Goal: Task Accomplishment & Management: Manage account settings

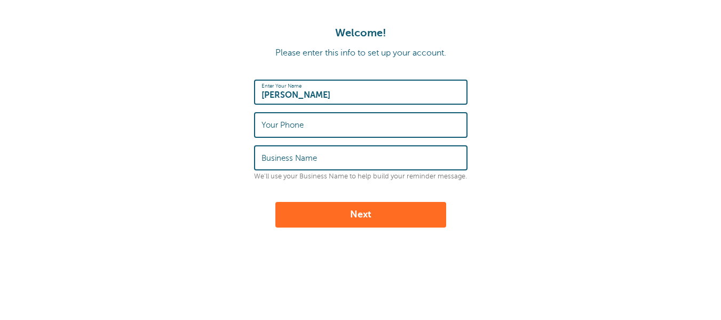
type input "[PERSON_NAME]"
type input "6517282397"
type input "CAP Carpet"
click at [352, 210] on button "Next" at bounding box center [360, 215] width 171 height 26
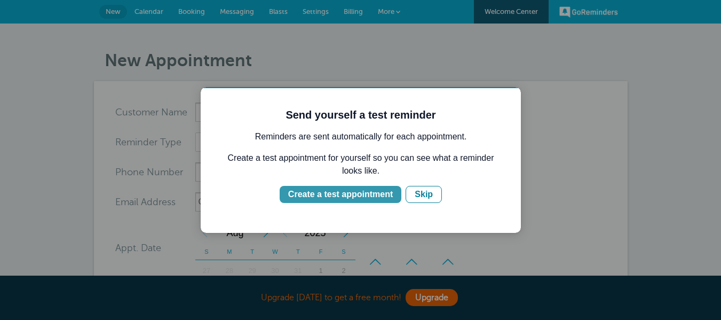
click at [371, 197] on div "Create a test appointment" at bounding box center [340, 194] width 105 height 13
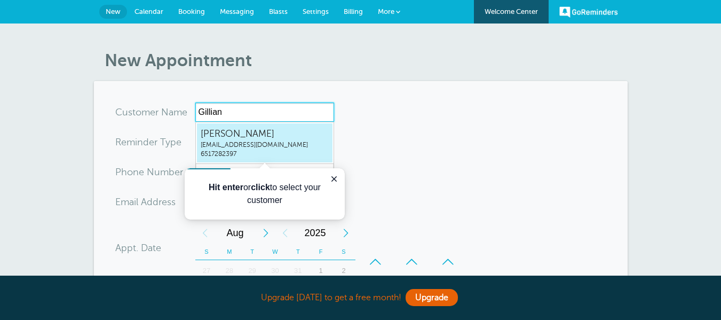
click at [261, 145] on span "gillian@capcarpetandflooring.com" at bounding box center [265, 144] width 128 height 9
type input "GillianNelsongillian@capcarpetandflooring.com6517282397"
type input "Gillian Nelson"
type input "6517282397"
type input "gillian@capcarpetandflooring.com"
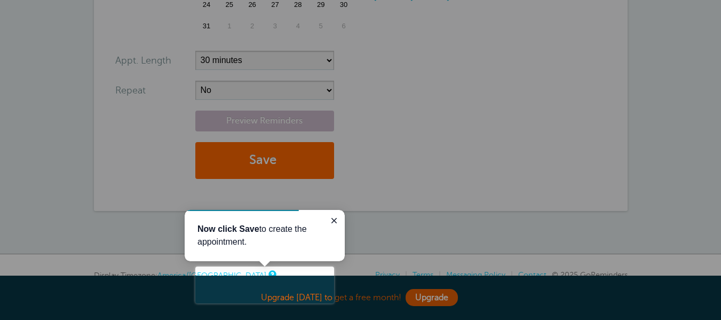
scroll to position [194, 0]
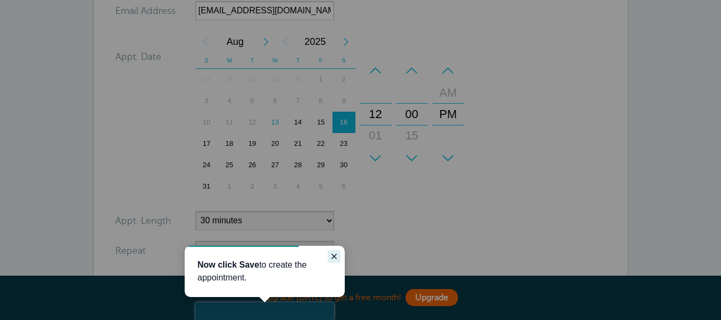
click at [335, 256] on icon "Close guide" at bounding box center [334, 256] width 9 height 9
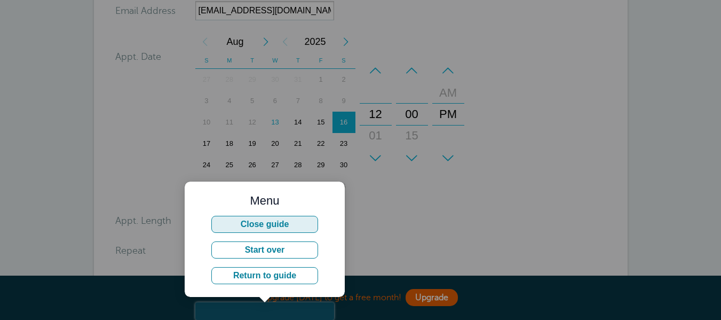
click at [285, 229] on button "Close guide" at bounding box center [264, 224] width 107 height 17
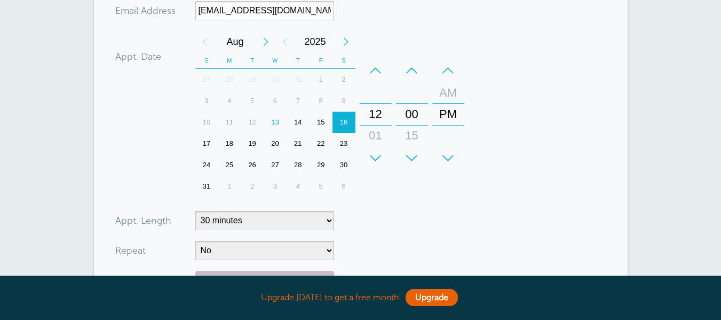
click at [272, 143] on div "20" at bounding box center [275, 143] width 23 height 21
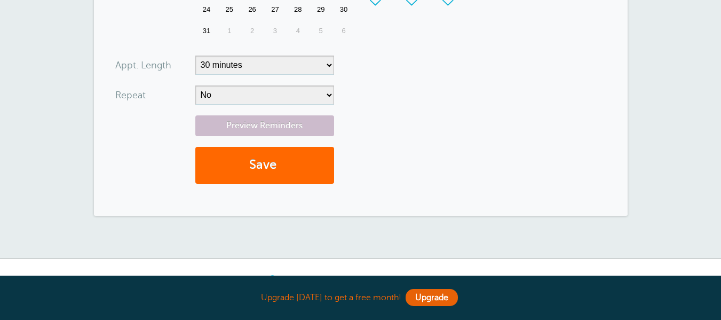
scroll to position [354, 0]
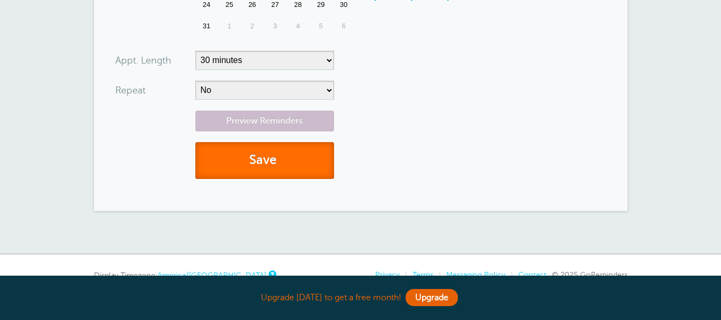
click at [272, 168] on button "Save" at bounding box center [264, 160] width 139 height 37
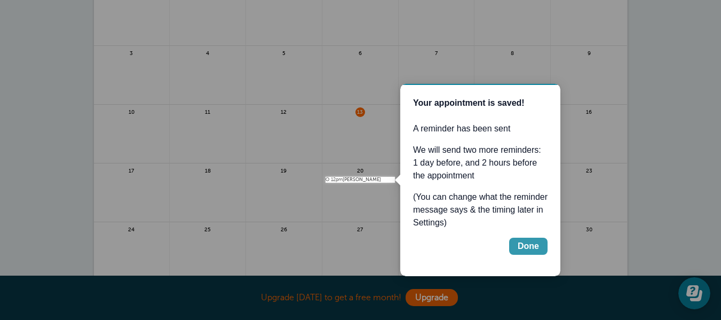
click at [538, 248] on div "Done" at bounding box center [527, 246] width 21 height 13
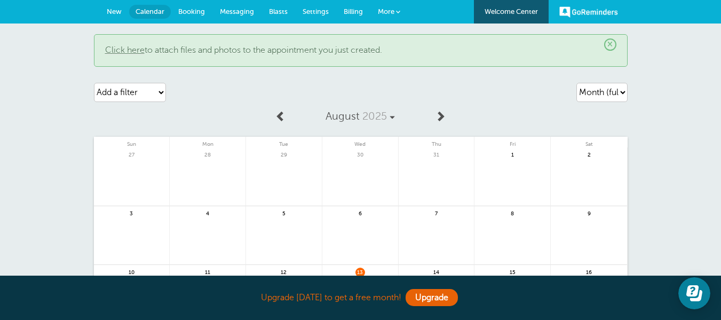
click at [194, 9] on span "Booking" at bounding box center [191, 11] width 27 height 8
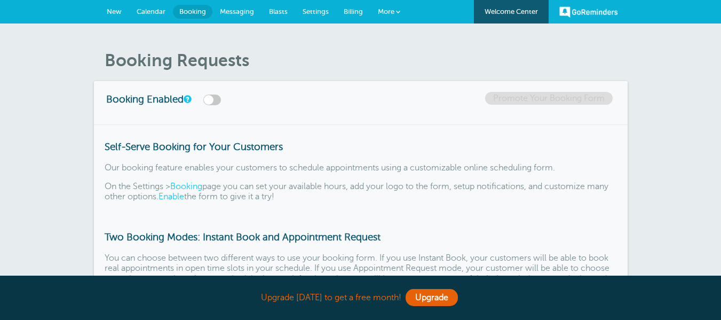
click at [124, 13] on link "New" at bounding box center [114, 11] width 30 height 23
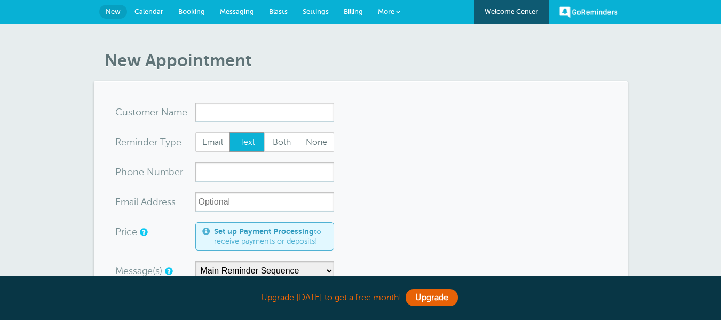
click at [259, 110] on input "x-no-autofill" at bounding box center [264, 111] width 139 height 19
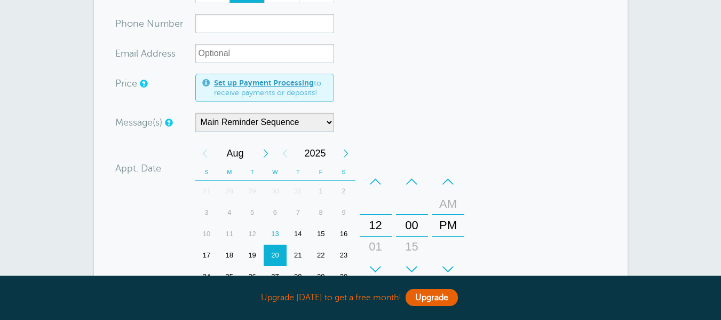
scroll to position [160, 0]
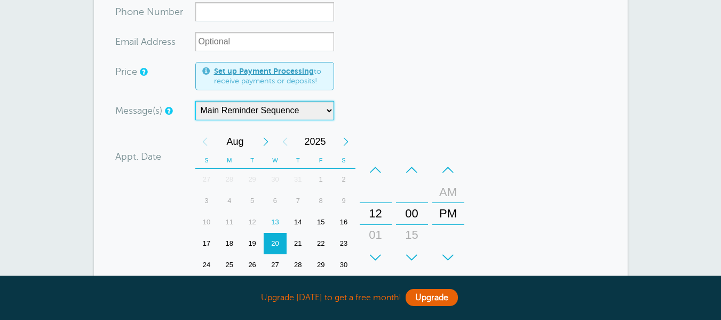
click at [325, 114] on select "Main Reminder Sequence" at bounding box center [264, 110] width 139 height 19
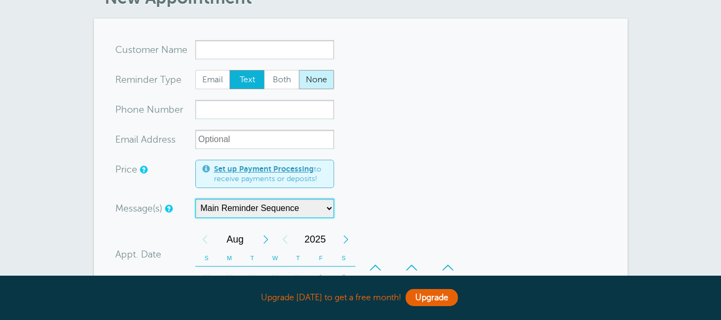
scroll to position [0, 0]
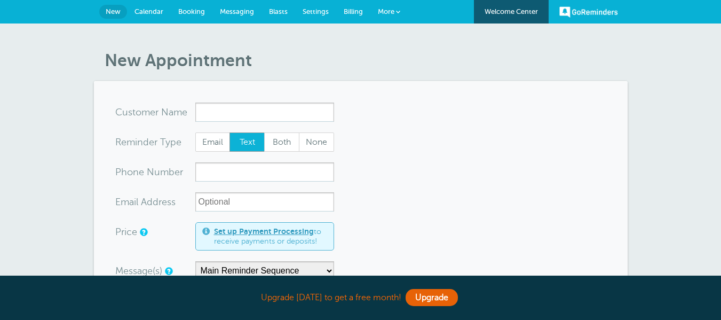
click at [157, 10] on span "Calendar" at bounding box center [148, 11] width 29 height 8
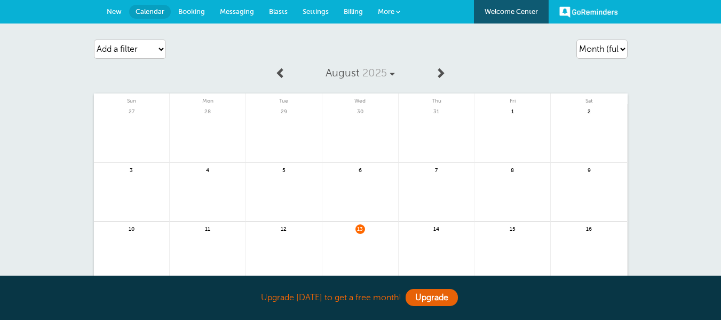
click at [237, 17] on link "Messaging" at bounding box center [236, 11] width 49 height 23
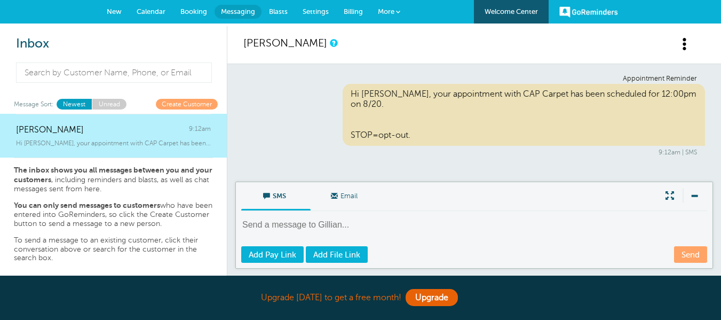
click at [179, 18] on link "Booking" at bounding box center [194, 11] width 42 height 23
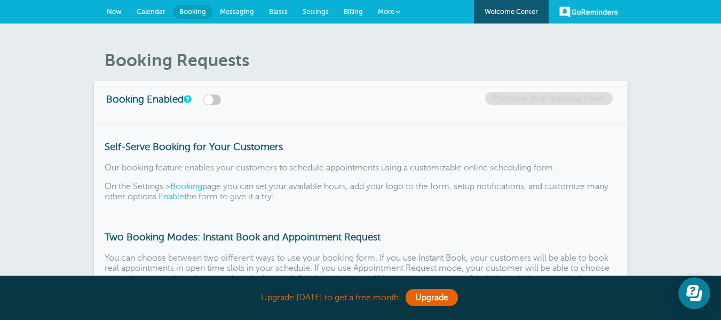
click at [236, 10] on span "Messaging" at bounding box center [237, 11] width 34 height 8
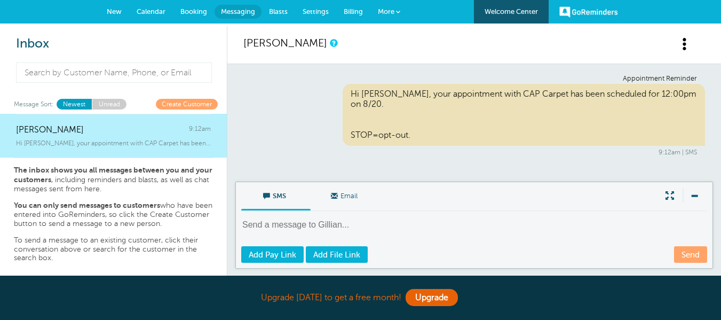
click at [164, 5] on link "Calendar" at bounding box center [151, 11] width 44 height 23
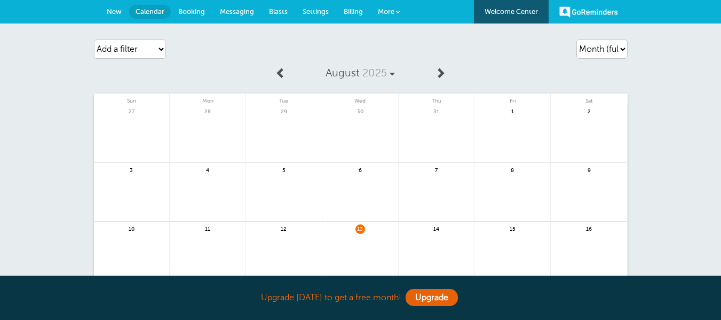
click at [116, 15] on span "New" at bounding box center [114, 11] width 15 height 8
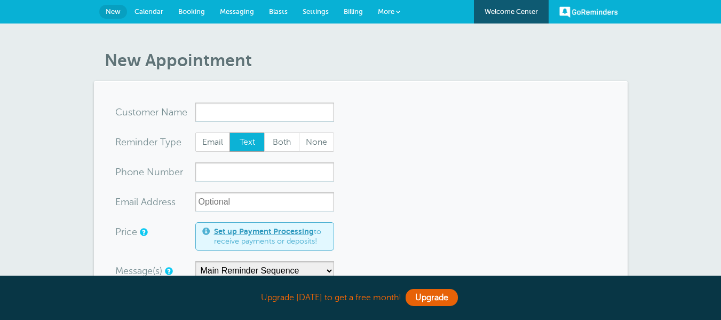
click at [189, 11] on span "Booking" at bounding box center [191, 11] width 27 height 8
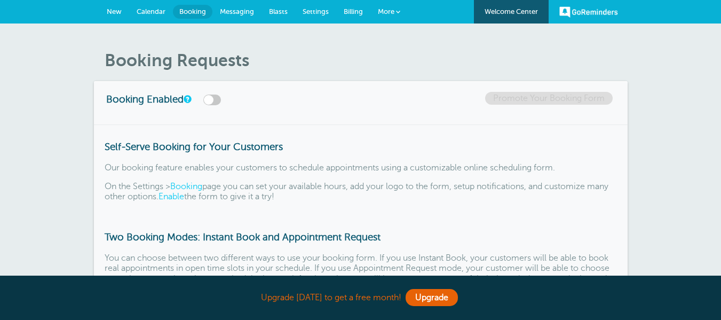
click at [165, 7] on link "Calendar" at bounding box center [151, 11] width 44 height 23
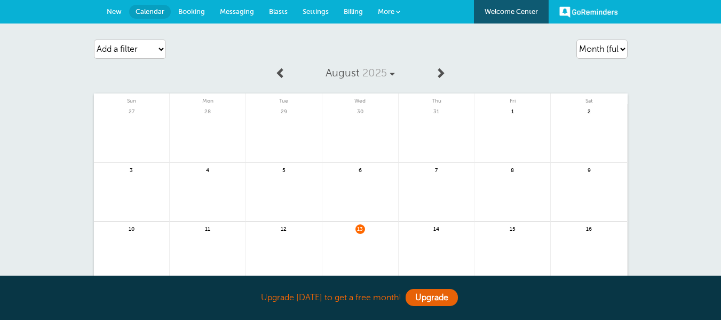
click at [238, 10] on span "Messaging" at bounding box center [237, 11] width 34 height 8
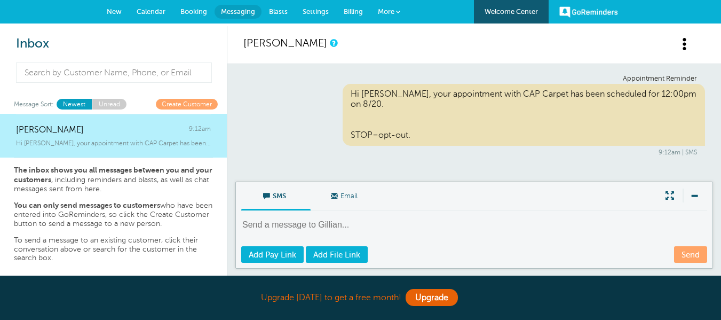
click at [378, 9] on span "More" at bounding box center [386, 11] width 17 height 8
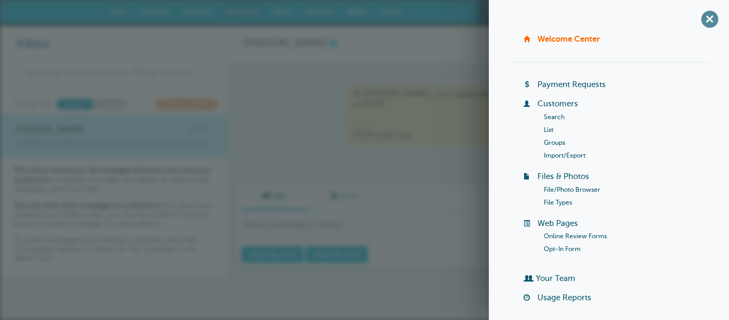
click at [698, 18] on span "+" at bounding box center [709, 19] width 24 height 24
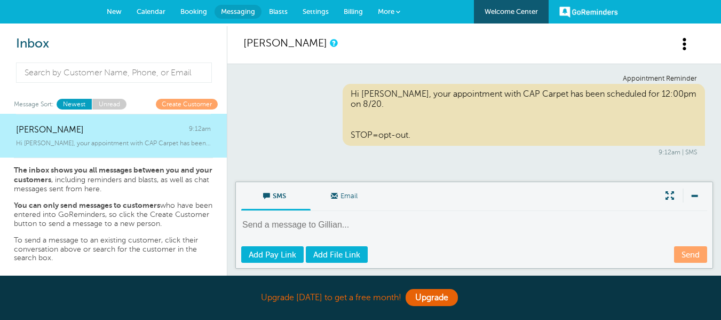
click at [273, 6] on link "Blasts" at bounding box center [278, 11] width 34 height 23
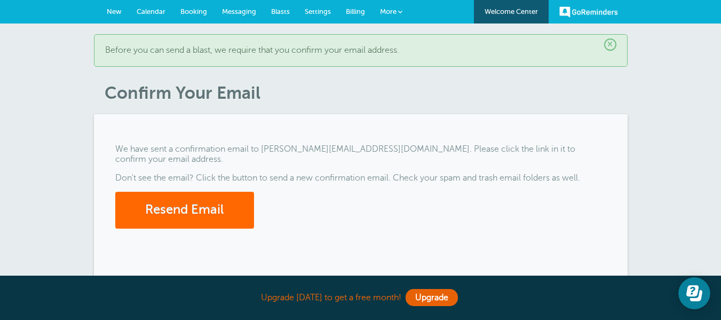
click at [193, 17] on link "Booking" at bounding box center [194, 11] width 42 height 23
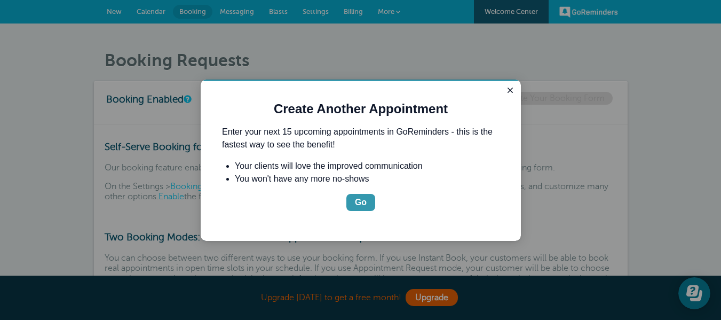
click at [366, 205] on button "Go" at bounding box center [360, 202] width 29 height 17
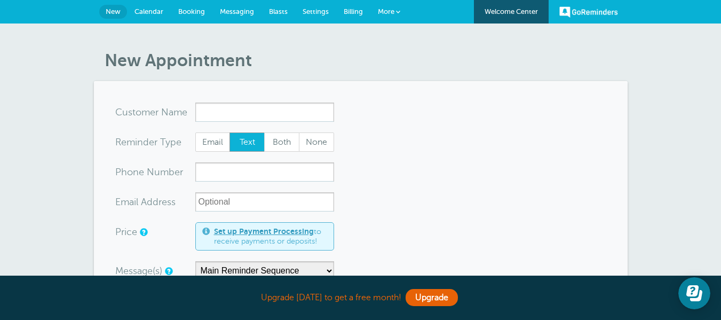
click at [253, 106] on input "x-no-autofill" at bounding box center [264, 111] width 139 height 19
click at [225, 10] on span "Messaging" at bounding box center [237, 11] width 34 height 8
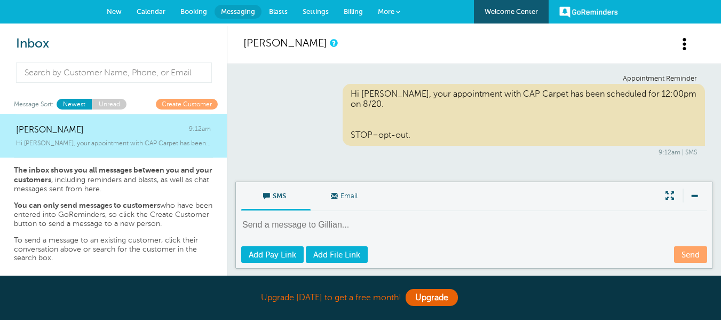
click at [185, 11] on span "Booking" at bounding box center [193, 11] width 27 height 8
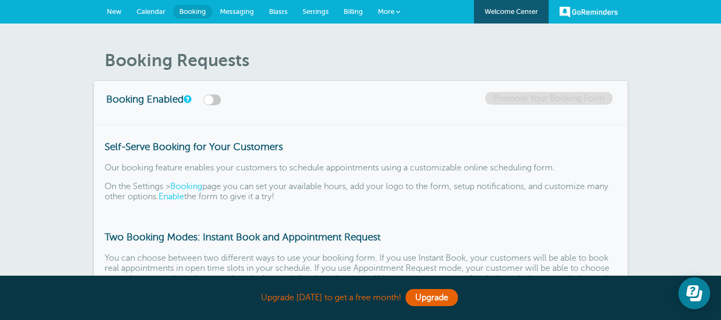
click at [287, 10] on link "Blasts" at bounding box center [278, 11] width 34 height 23
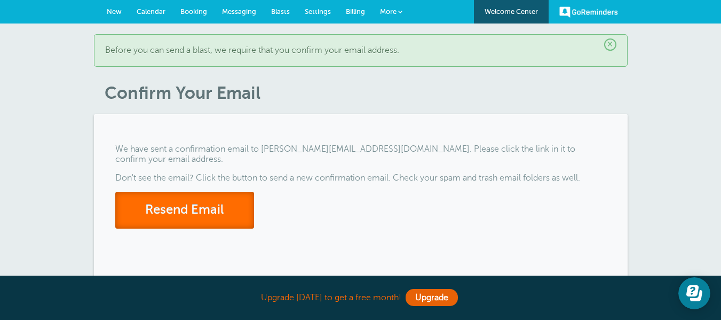
click at [215, 201] on button "Resend Email" at bounding box center [184, 209] width 139 height 37
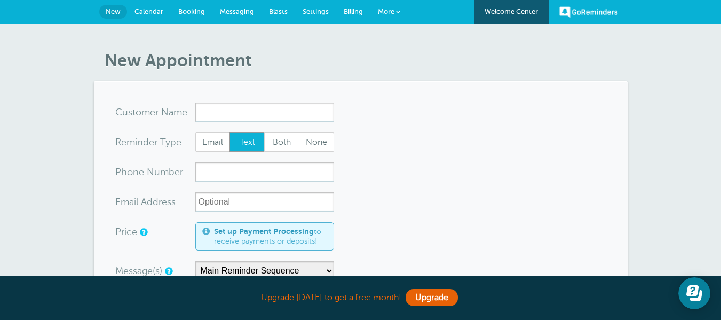
click at [309, 10] on span "Settings" at bounding box center [315, 11] width 26 height 8
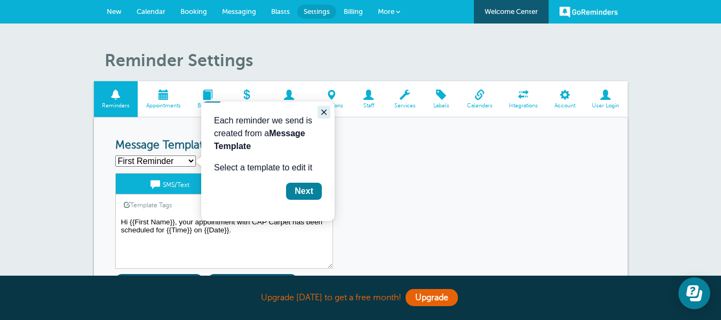
click at [322, 115] on icon "Close guide" at bounding box center [324, 112] width 9 height 9
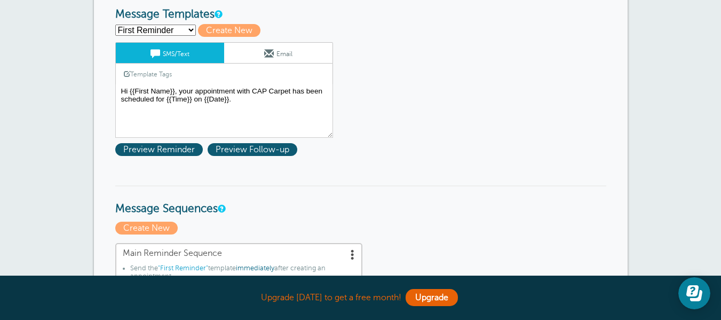
scroll to position [107, 0]
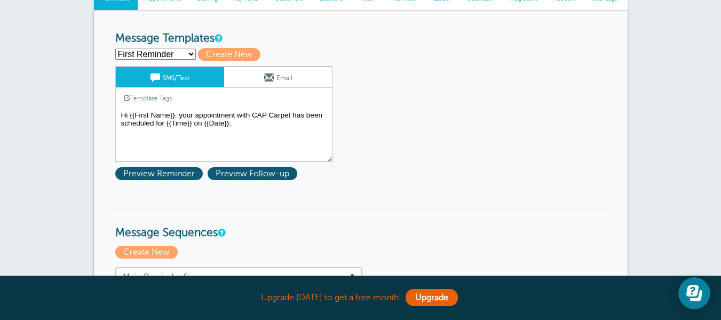
click at [236, 125] on textarea "Hi {{First Name}}, your appointment with CAP Carpet has been scheduled for {{Ti…" at bounding box center [224, 134] width 218 height 53
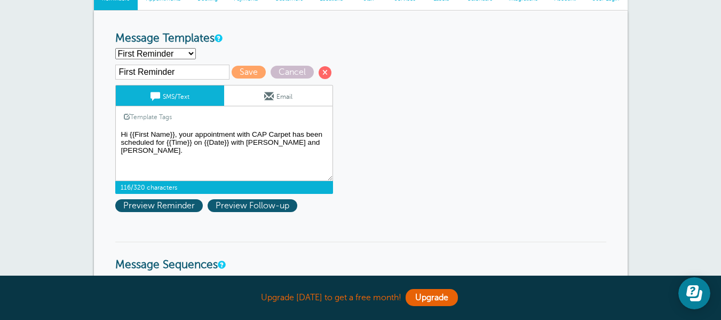
type textarea "Hi {{First Name}}, your appointment with CAP Carpet has been scheduled for {{Ti…"
click at [177, 54] on select "First Reminder Second Reminder Third Reminder Create new..." at bounding box center [155, 53] width 81 height 11
click at [236, 44] on h3 "Message Templates" at bounding box center [360, 38] width 491 height 13
click at [243, 69] on span "Save" at bounding box center [249, 72] width 34 height 13
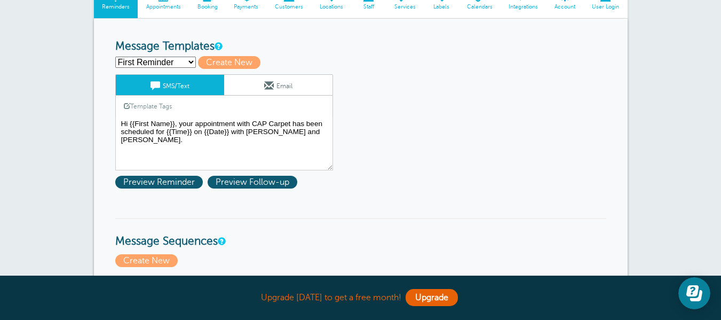
scroll to position [107, 0]
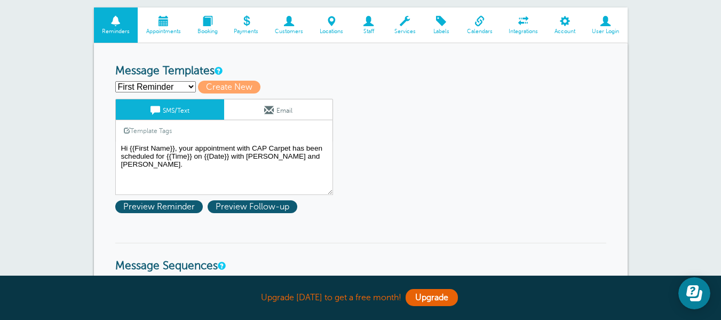
click at [186, 84] on select "First Reminder Second Reminder Third Reminder Create new..." at bounding box center [155, 86] width 81 height 11
select select "159173"
click at [115, 81] on select "First Reminder Second Reminder Third Reminder Create new..." at bounding box center [155, 86] width 81 height 11
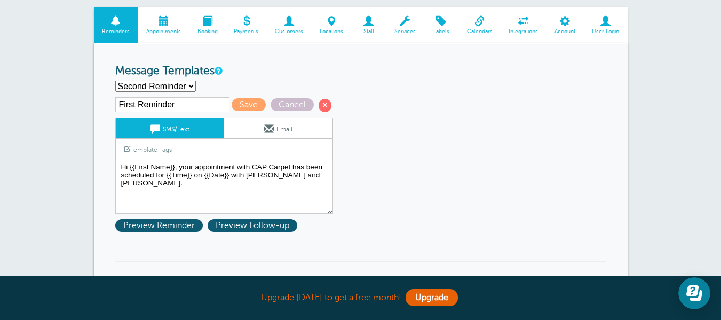
type input "Second Reminder"
type textarea "Hi {{First Name}}, you have an appointment with CAP Carpet at {{Time}} on {{Dat…"
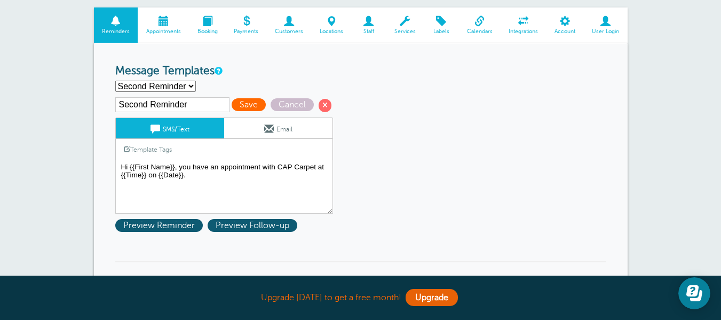
click at [250, 103] on span "Save" at bounding box center [249, 104] width 34 height 13
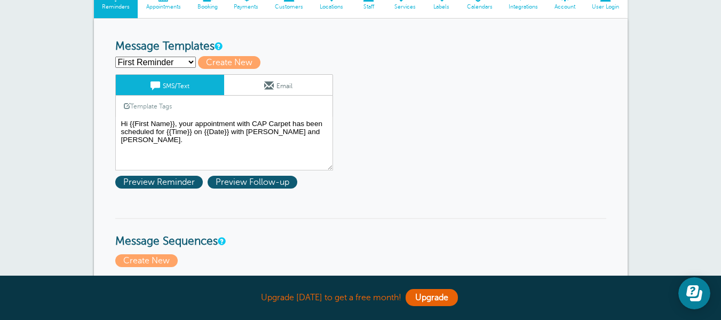
scroll to position [160, 0]
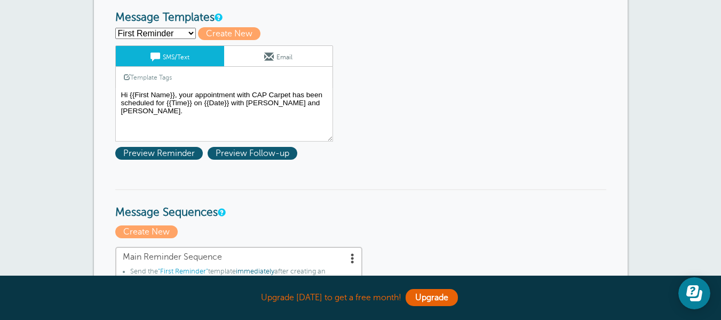
click at [178, 34] on select "First Reminder Second Reminder Third Reminder Create new..." at bounding box center [155, 33] width 81 height 11
select select "159174"
click at [115, 28] on select "First Reminder Second Reminder Third Reminder Create new..." at bounding box center [155, 33] width 81 height 11
type input "Third Reminder"
type textarea "Hi {{First Name}}, you have an appointment with CAP Carpet [DATE] at {{Time}}."
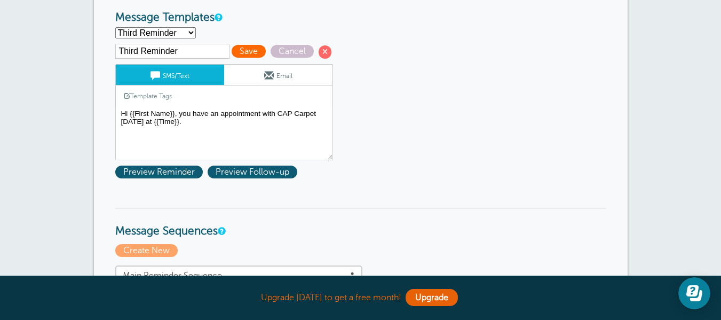
click at [243, 49] on span "Save" at bounding box center [249, 51] width 34 height 13
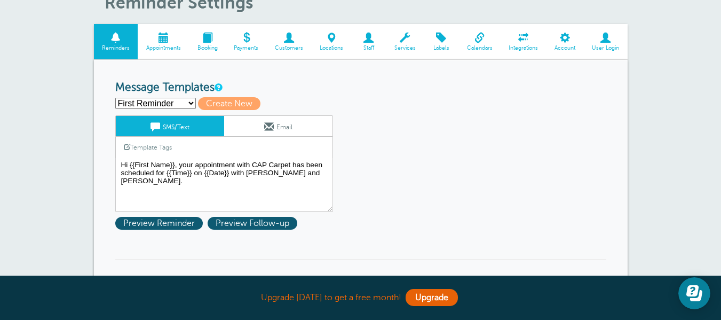
scroll to position [160, 0]
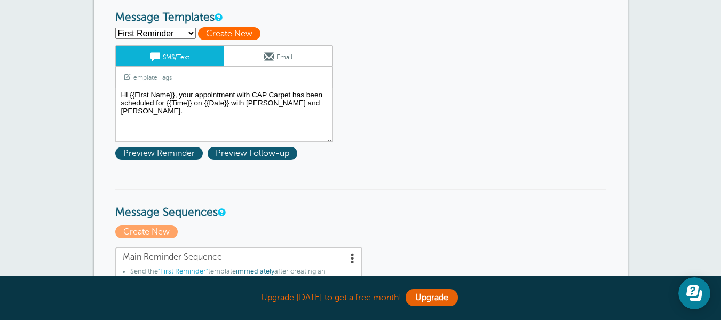
click at [233, 38] on span "Create New" at bounding box center [229, 33] width 62 height 13
select select
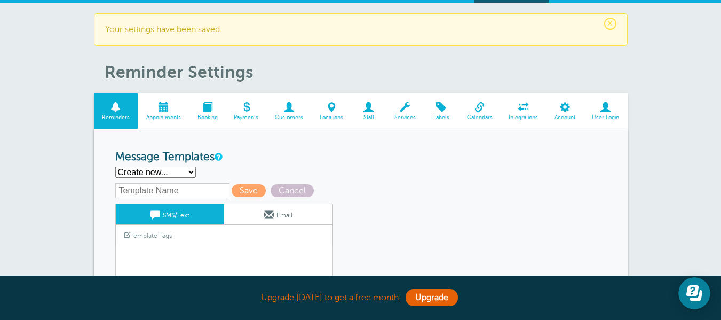
scroll to position [0, 0]
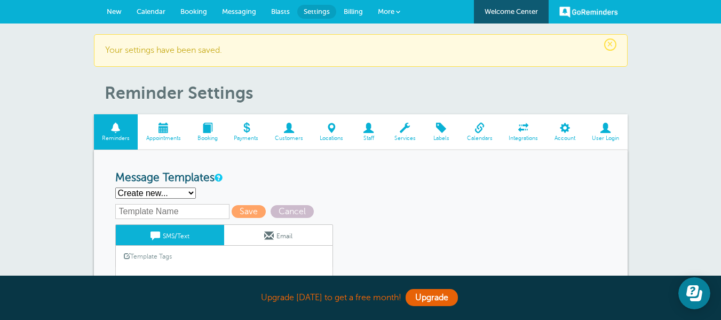
click at [118, 13] on span "New" at bounding box center [114, 11] width 15 height 8
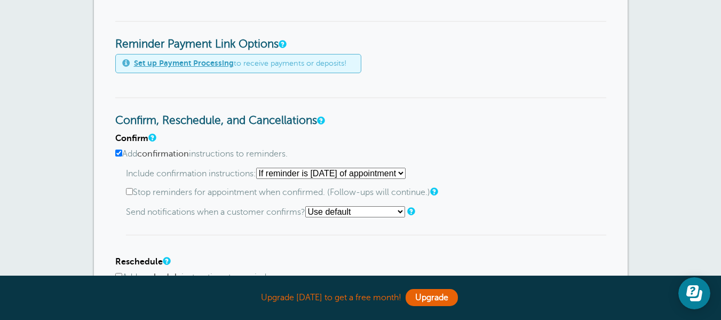
scroll to position [994, 0]
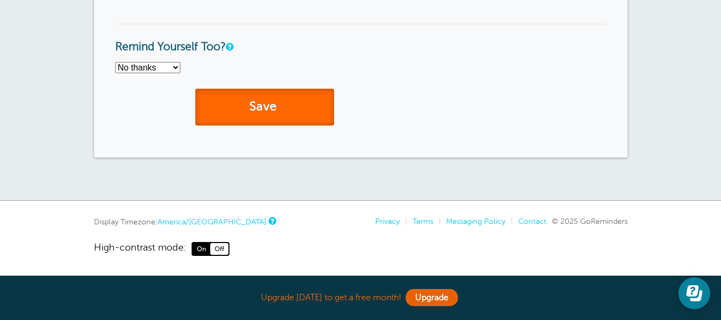
drag, startPoint x: 233, startPoint y: 110, endPoint x: 451, endPoint y: 41, distance: 228.8
click at [234, 111] on button "Save" at bounding box center [264, 107] width 139 height 37
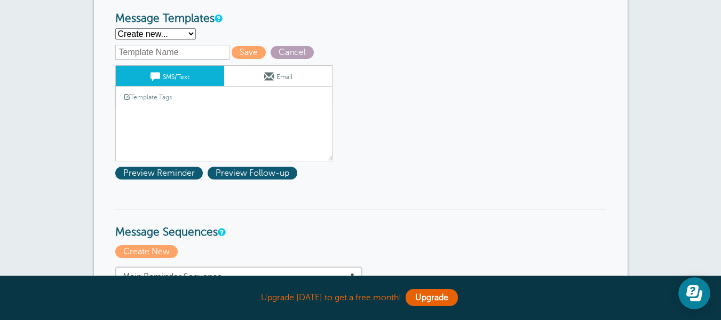
scroll to position [107, 0]
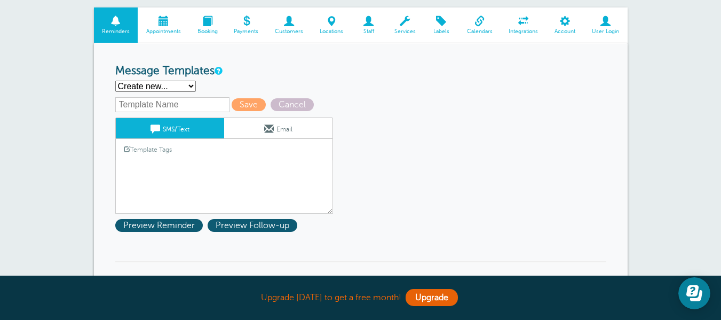
click at [197, 105] on input "text" at bounding box center [172, 104] width 114 height 15
type input "Lara and Mike"
click at [230, 165] on textarea "Hi {{First Name}}, your appointment with CAP Carpet has been scheduled for {{Ti…" at bounding box center [224, 186] width 218 height 53
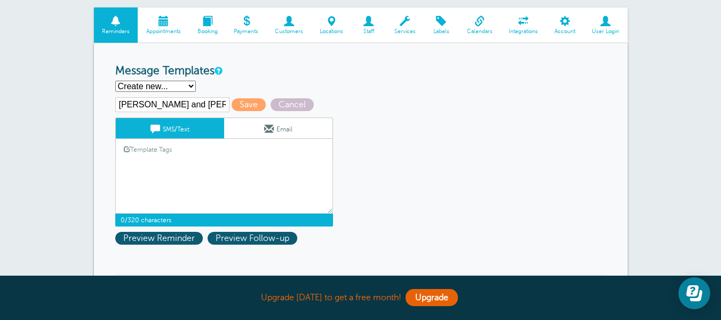
click at [194, 83] on select "First Reminder Second Reminder Third Reminder Create new..." at bounding box center [155, 86] width 81 height 11
click at [115, 81] on select "First Reminder Second Reminder Third Reminder Create new..." at bounding box center [155, 86] width 81 height 11
click at [174, 153] on link "Template Tags" at bounding box center [148, 149] width 64 height 21
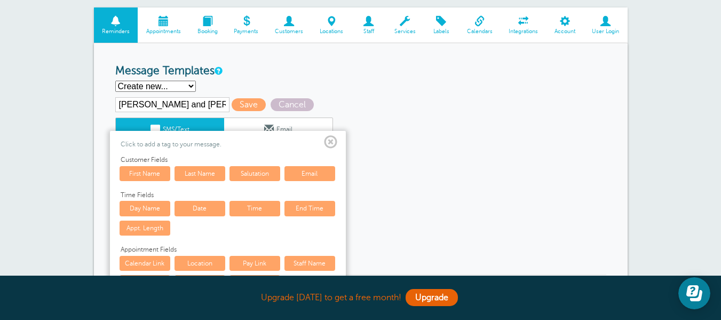
click at [330, 144] on span at bounding box center [330, 141] width 13 height 13
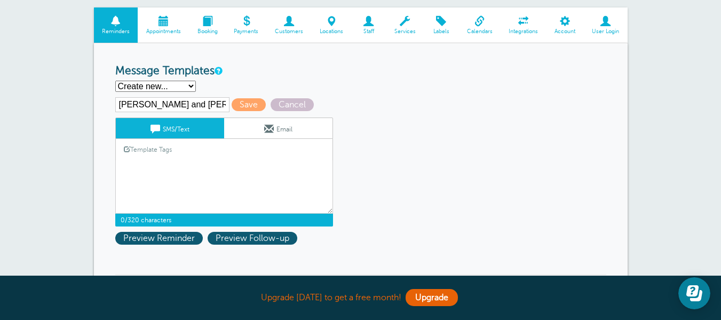
scroll to position [0, 0]
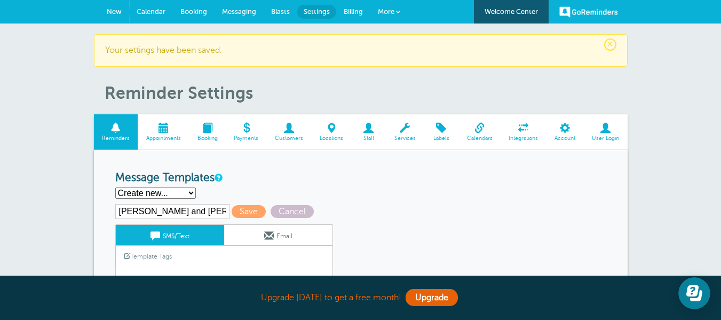
drag, startPoint x: 123, startPoint y: 12, endPoint x: 413, endPoint y: 50, distance: 292.6
click at [123, 12] on link "New" at bounding box center [114, 11] width 30 height 23
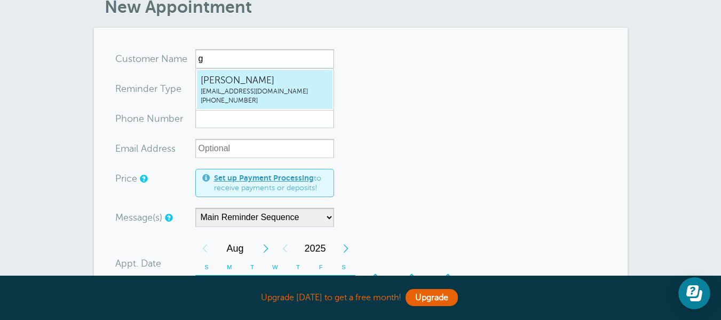
click at [268, 81] on span "Gillian Nelson" at bounding box center [265, 80] width 128 height 13
type input "GillianNelsongillian@capcarpetandflooring.com6517282397"
type input "Gillian Nelson"
type input "(651) 728-2397"
type input "[EMAIL_ADDRESS][DOMAIN_NAME]"
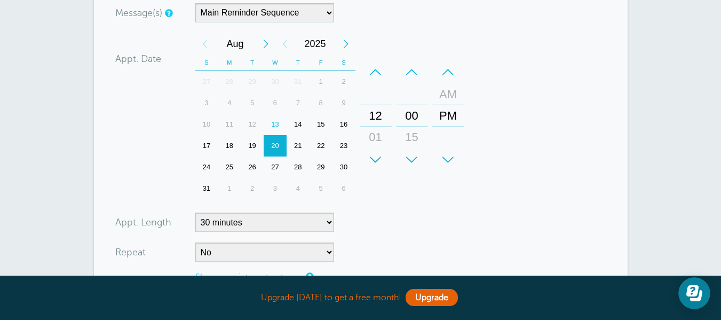
scroll to position [267, 0]
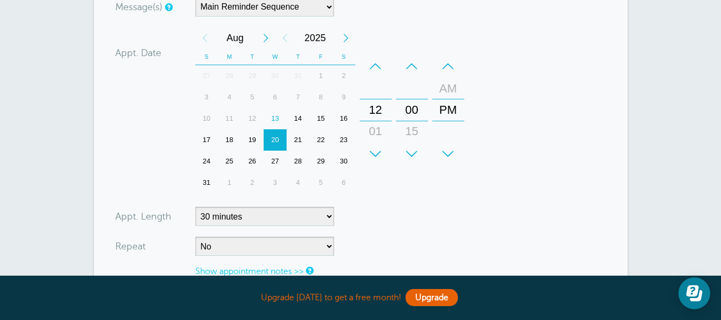
click at [292, 124] on div "14" at bounding box center [297, 118] width 23 height 21
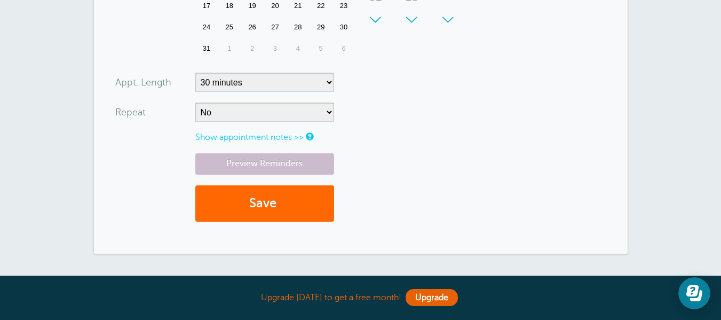
scroll to position [427, 0]
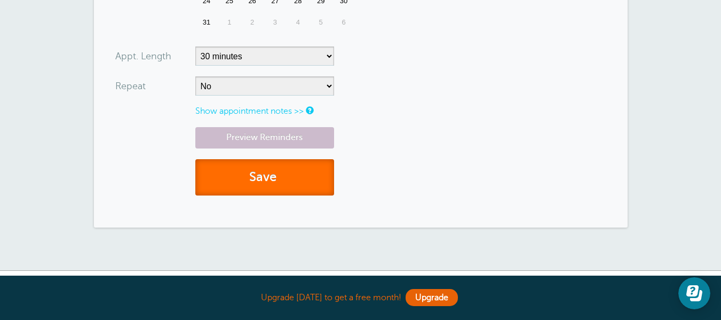
click at [292, 171] on button "Save" at bounding box center [264, 177] width 139 height 37
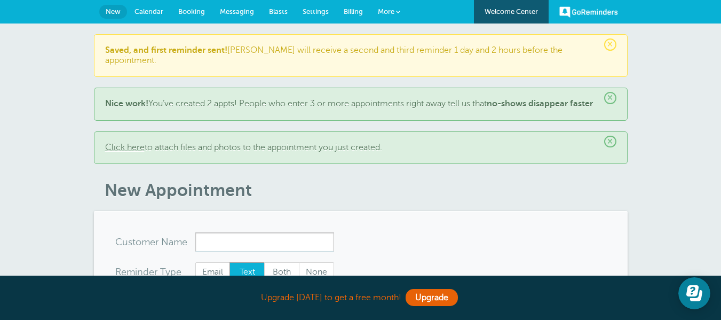
click at [330, 17] on link "Settings" at bounding box center [315, 11] width 41 height 23
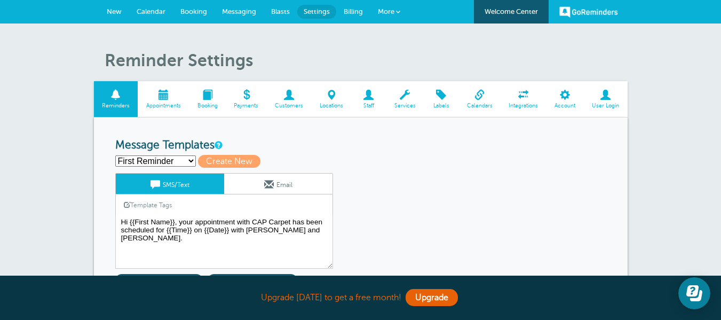
click at [377, 100] on link "Staff" at bounding box center [368, 99] width 35 height 36
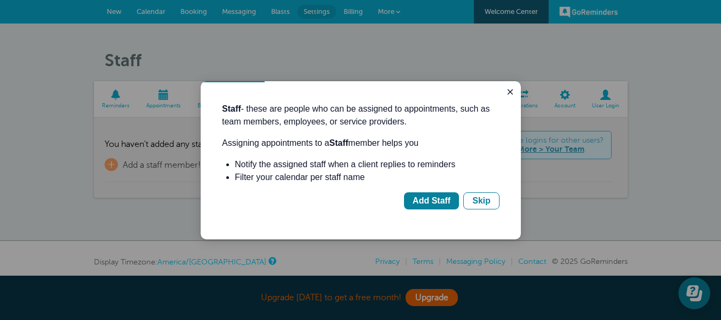
click at [516, 99] on div "Staff - these are people who can be assigned to appointments, such as team memb…" at bounding box center [361, 160] width 320 height 158
click at [511, 90] on icon "Close guide" at bounding box center [510, 91] width 9 height 9
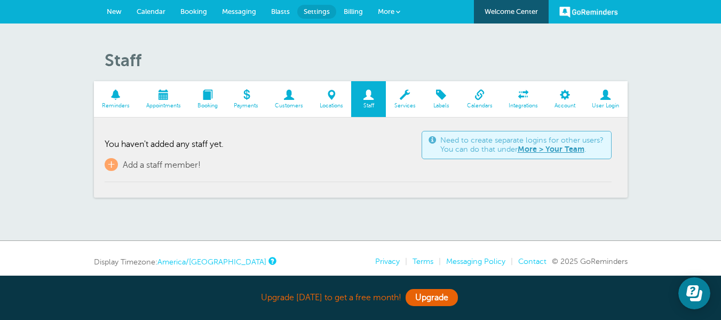
click at [216, 95] on span at bounding box center [207, 95] width 37 height 10
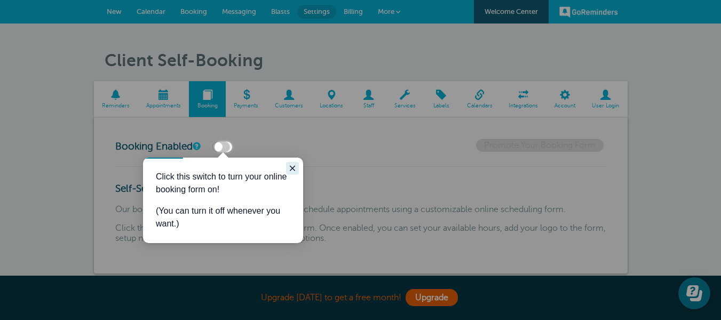
click at [294, 169] on icon "Close guide" at bounding box center [292, 168] width 9 height 9
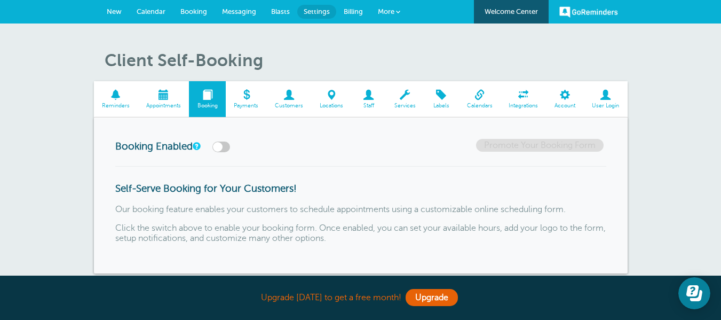
click at [163, 105] on span "Appointments" at bounding box center [163, 105] width 41 height 6
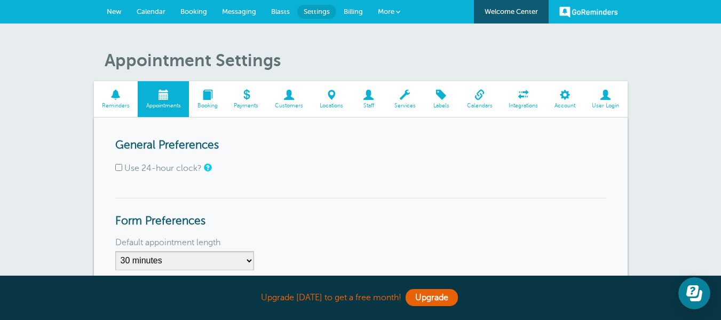
click at [243, 11] on span "Messaging" at bounding box center [239, 11] width 34 height 8
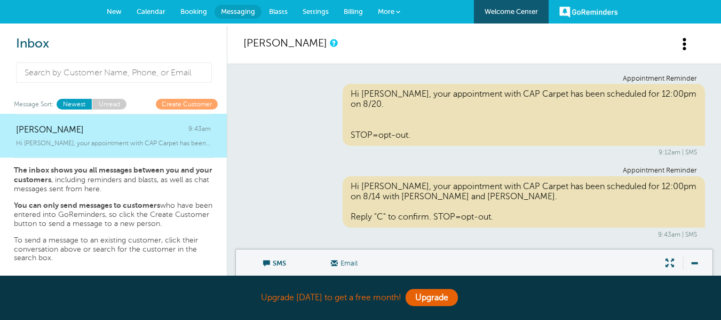
click at [192, 13] on span "Booking" at bounding box center [193, 11] width 27 height 8
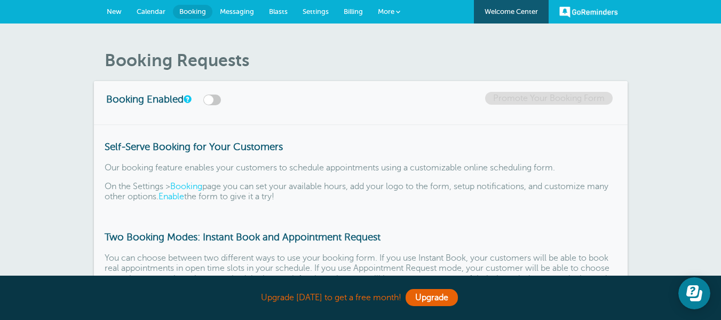
click at [379, 13] on span "More" at bounding box center [386, 11] width 17 height 8
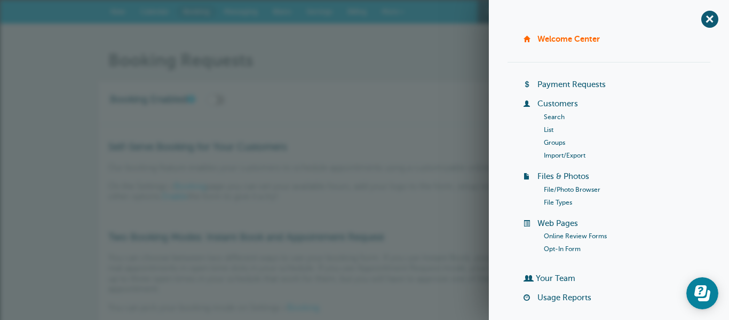
click at [427, 94] on div "Booking Enabled Promote Your Booking Form" at bounding box center [364, 102] width 533 height 43
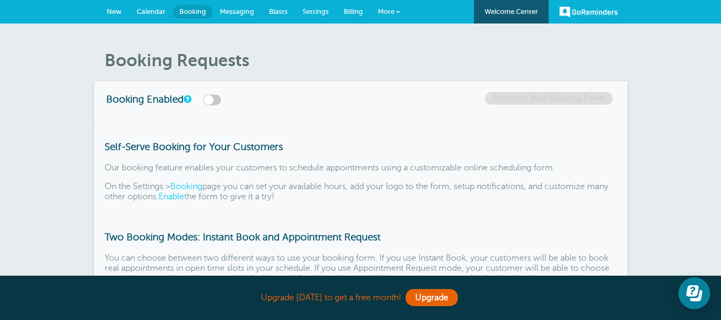
click at [299, 7] on link "Settings" at bounding box center [315, 11] width 41 height 23
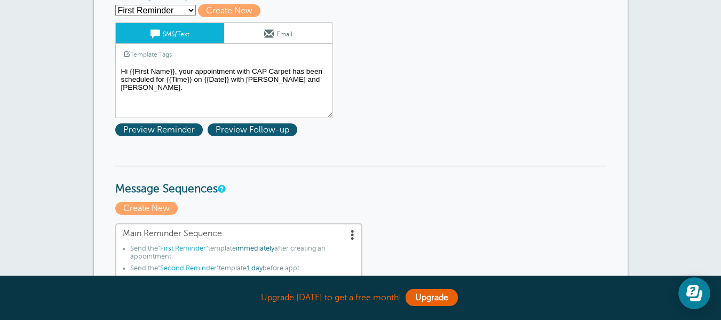
scroll to position [160, 0]
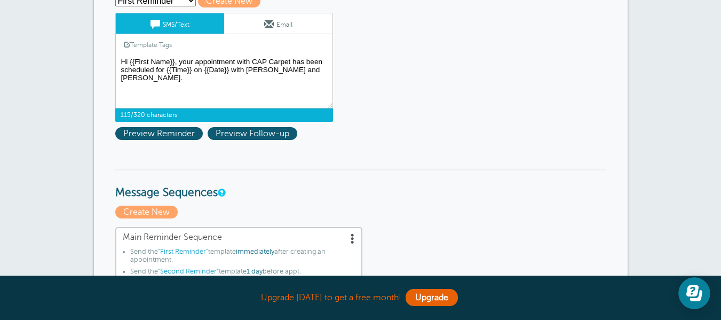
drag, startPoint x: 291, startPoint y: 69, endPoint x: 228, endPoint y: 70, distance: 62.4
click at [228, 70] on textarea "Hi {{First Name}}, your appointment with CAP Carpet has been scheduled for {{Ti…" at bounding box center [224, 81] width 218 height 53
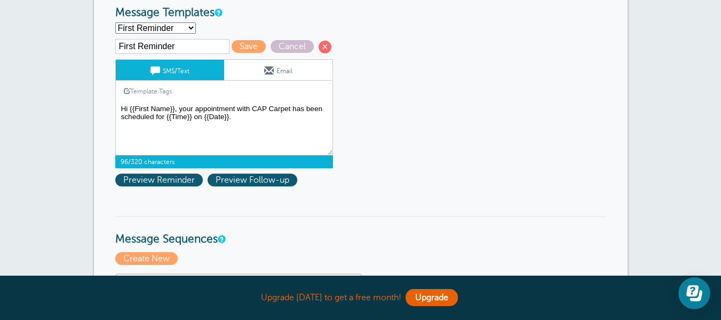
scroll to position [106, 0]
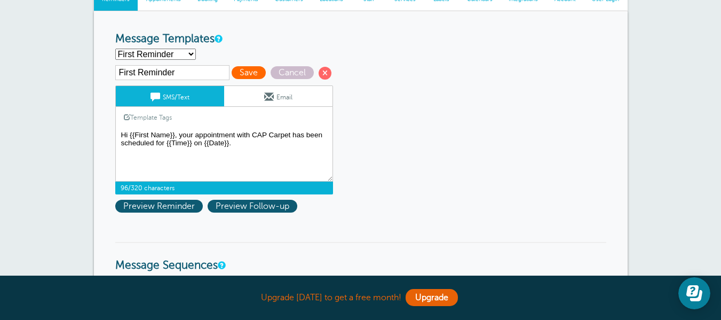
type textarea "Hi {{First Name}}, your appointment with CAP Carpet has been scheduled for {{Ti…"
click at [258, 71] on span "Save" at bounding box center [249, 72] width 34 height 13
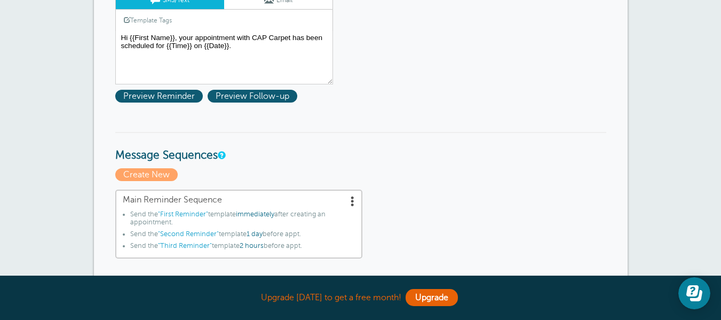
scroll to position [480, 0]
